Goal: Information Seeking & Learning: Learn about a topic

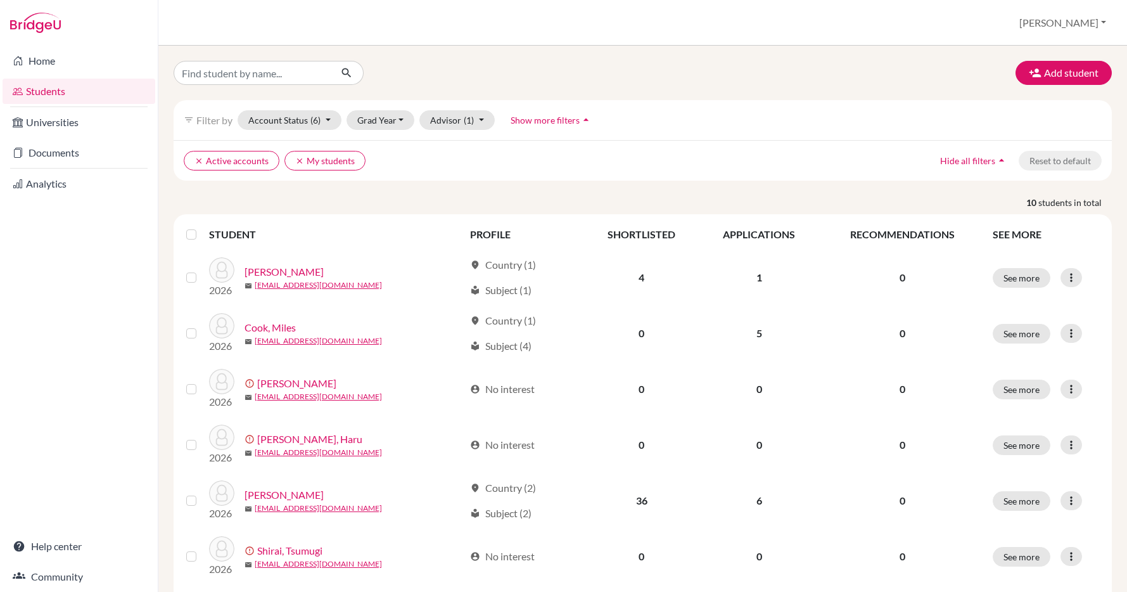
scroll to position [667, 0]
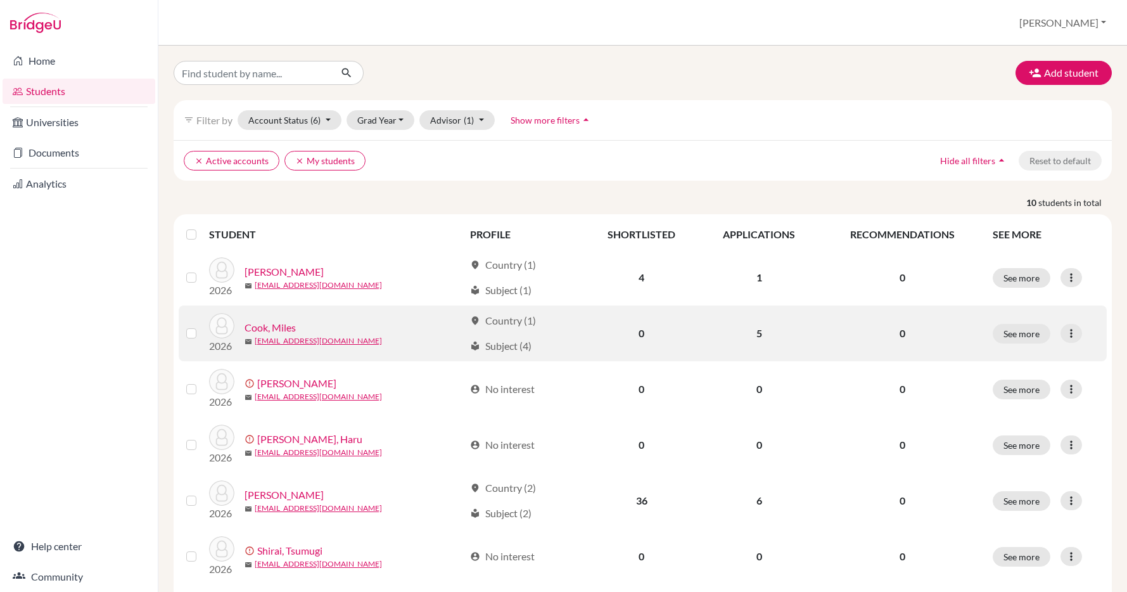
click at [271, 325] on link "Cook, Miles" at bounding box center [270, 327] width 51 height 15
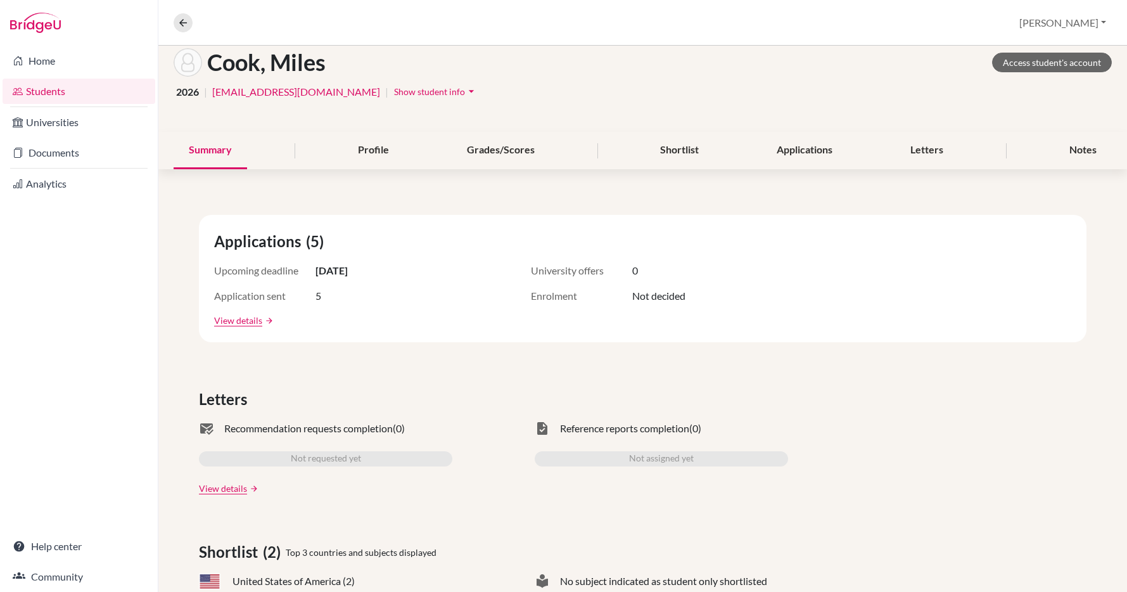
scroll to position [137, 0]
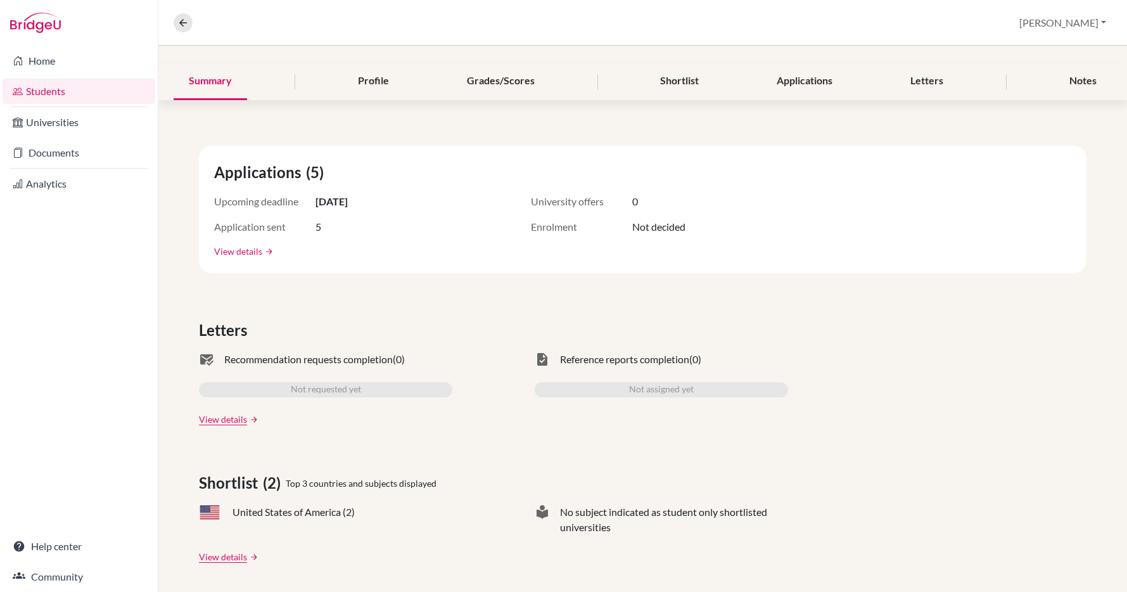
click at [240, 249] on link "View details" at bounding box center [238, 251] width 48 height 13
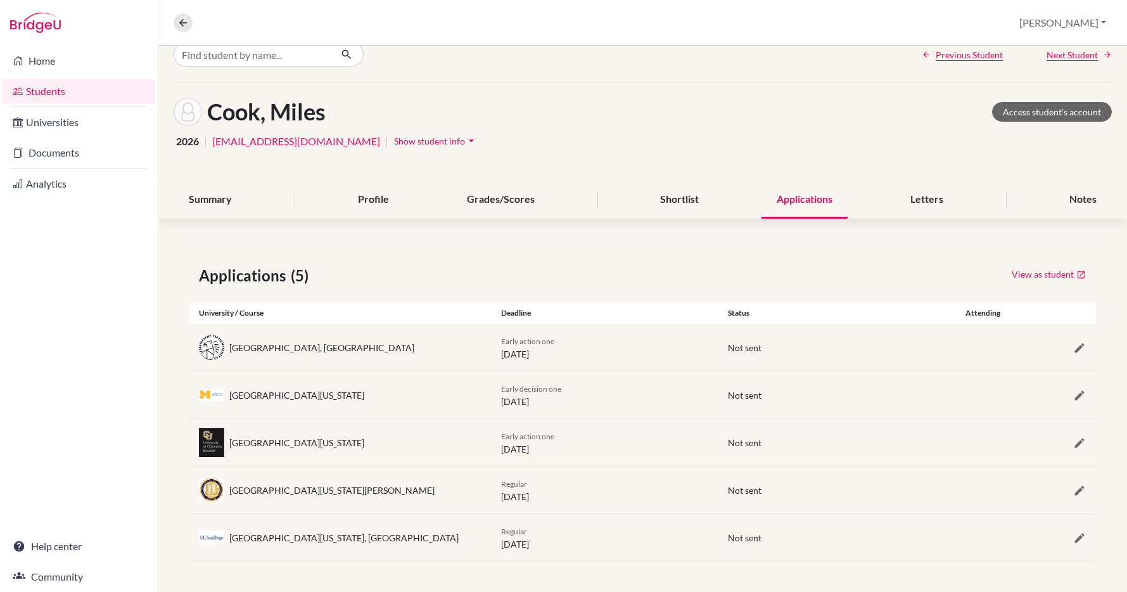
scroll to position [16, 0]
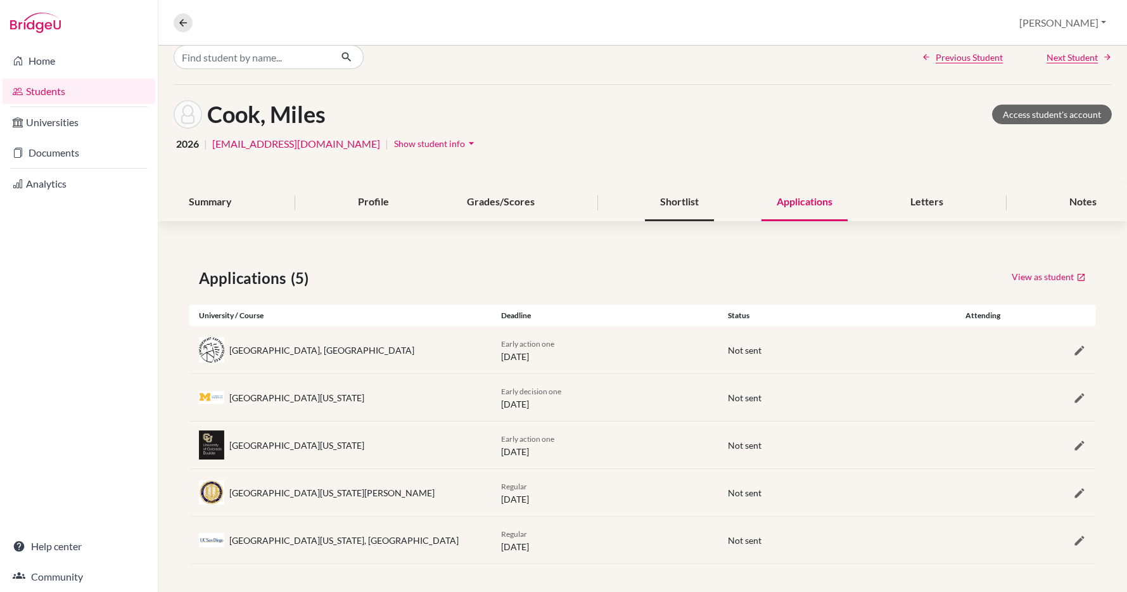
click at [672, 204] on div "Shortlist" at bounding box center [679, 202] width 69 height 37
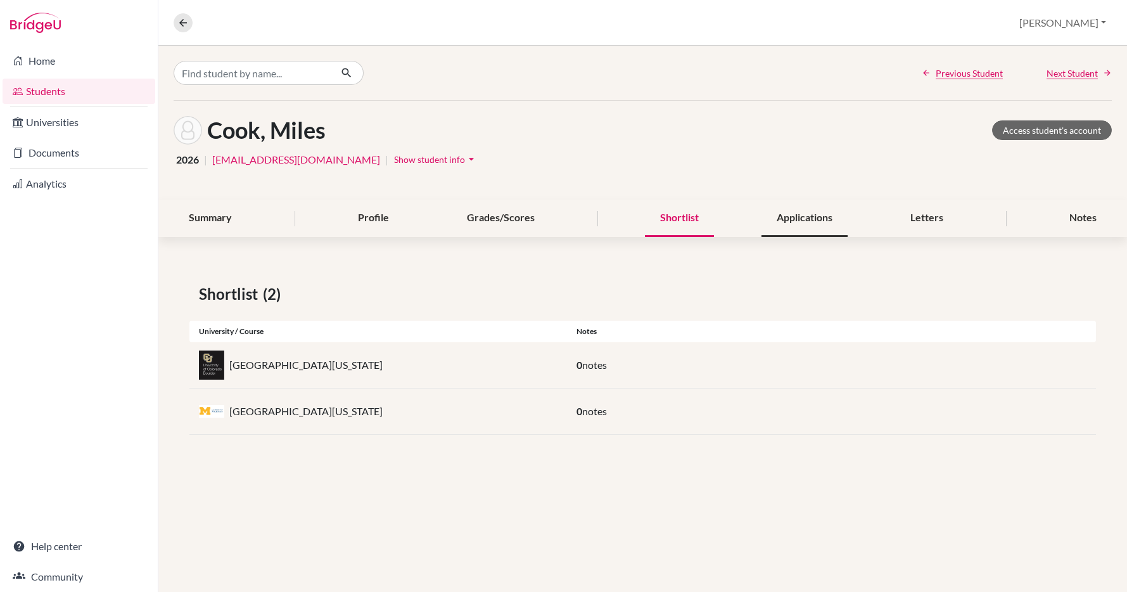
click at [803, 215] on div "Applications" at bounding box center [805, 218] width 86 height 37
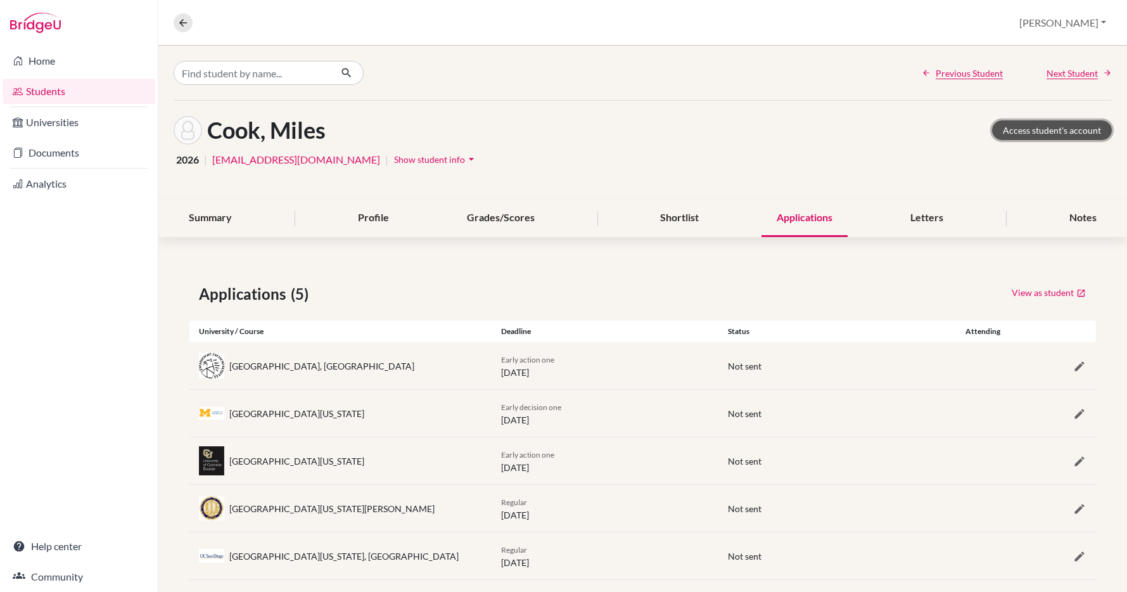
click at [1053, 129] on link "Access student's account" at bounding box center [1052, 130] width 120 height 20
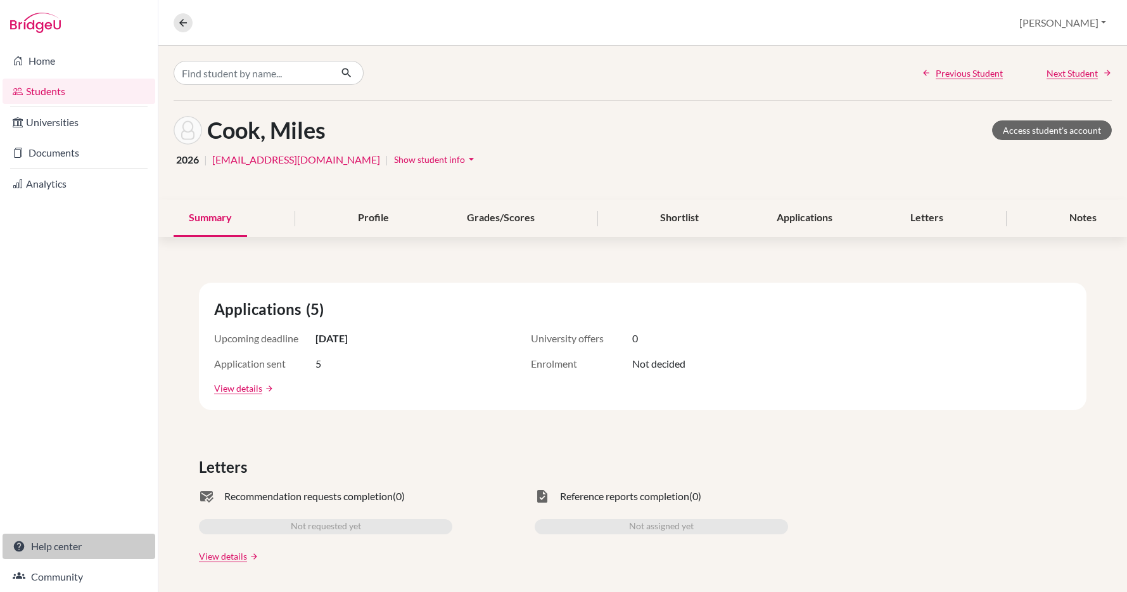
scroll to position [667, 0]
click at [56, 544] on link "Help center" at bounding box center [79, 546] width 153 height 25
